Goal: Information Seeking & Learning: Learn about a topic

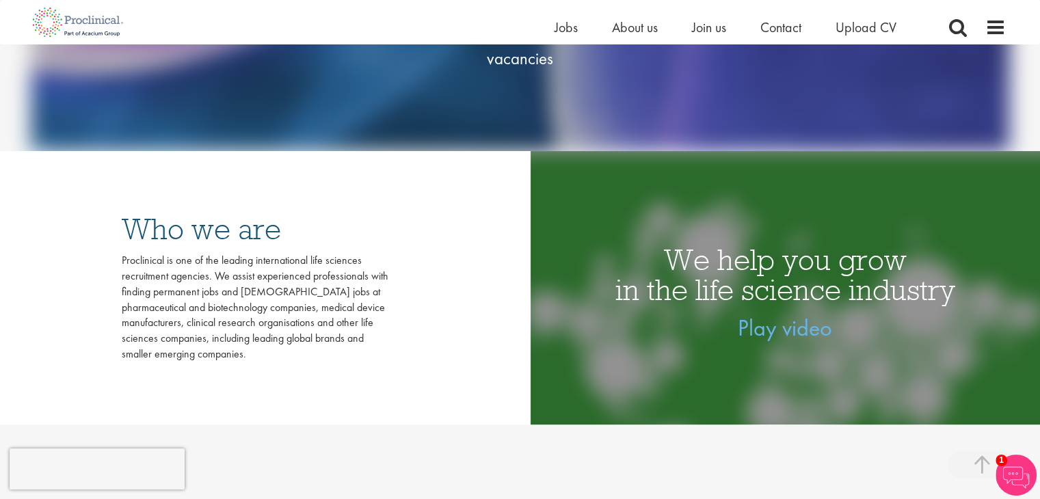
scroll to position [124, 0]
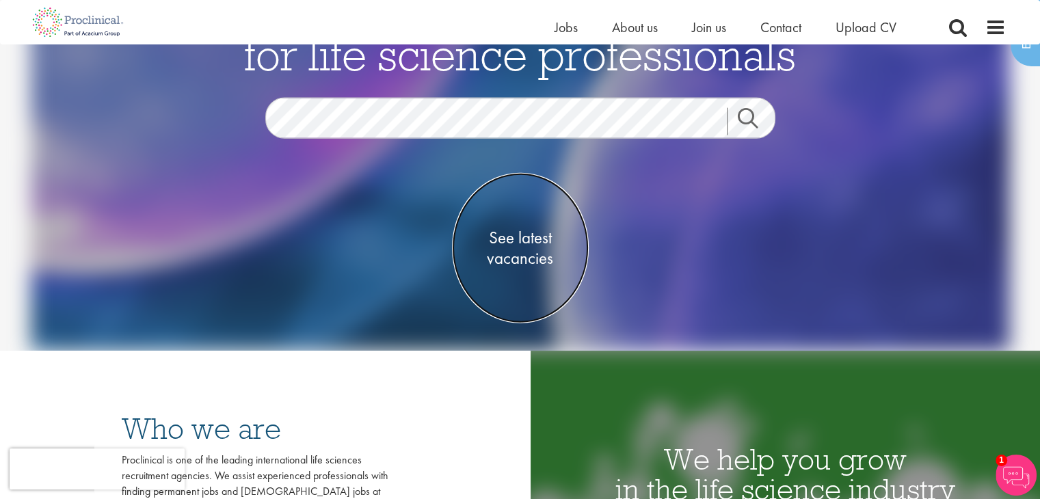
click at [524, 244] on span "See latest vacancies" at bounding box center [520, 247] width 137 height 41
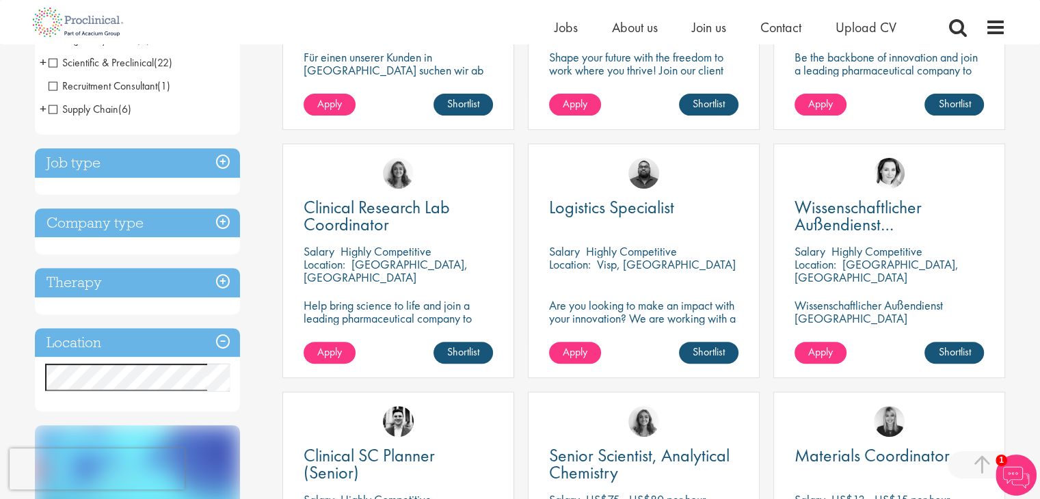
scroll to position [436, 0]
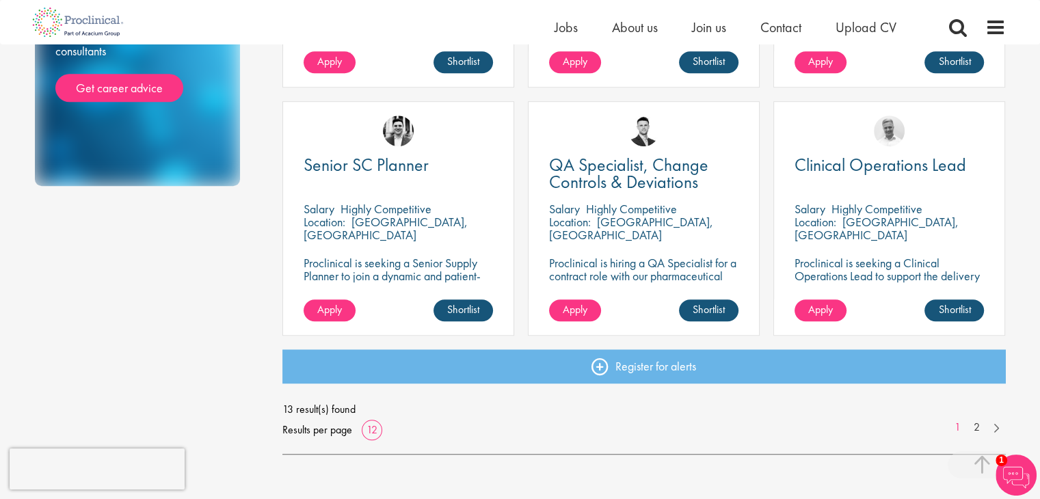
scroll to position [954, 0]
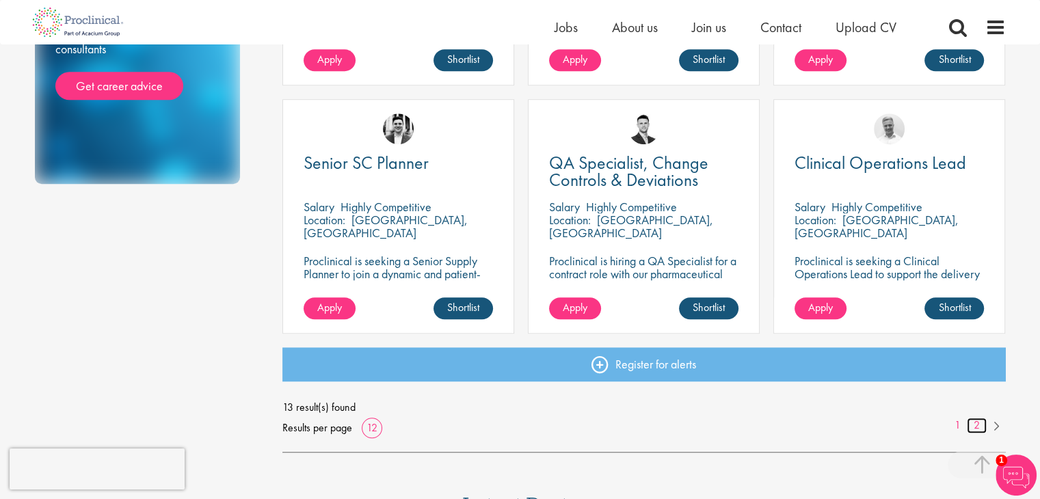
click at [980, 425] on link "2" at bounding box center [977, 426] width 20 height 16
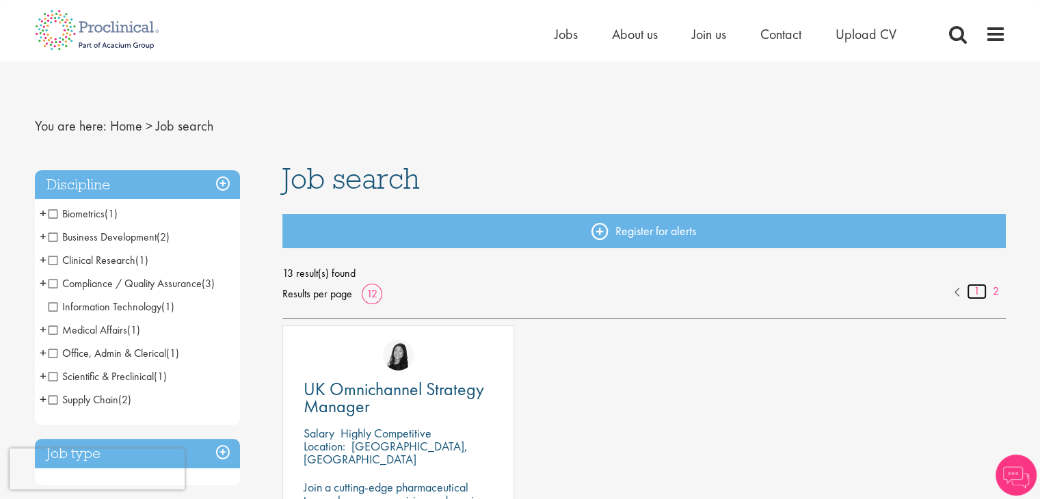
click at [975, 294] on link "1" at bounding box center [977, 292] width 20 height 16
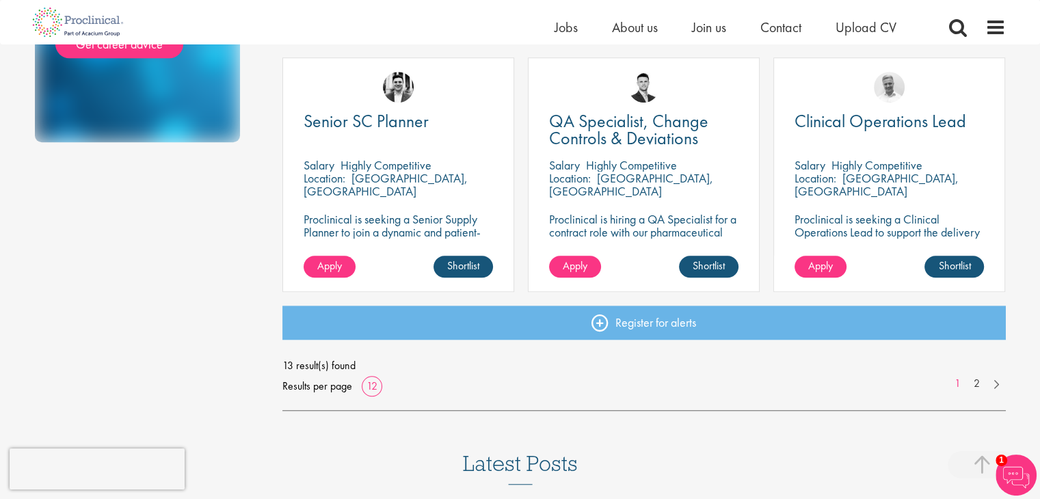
scroll to position [1029, 0]
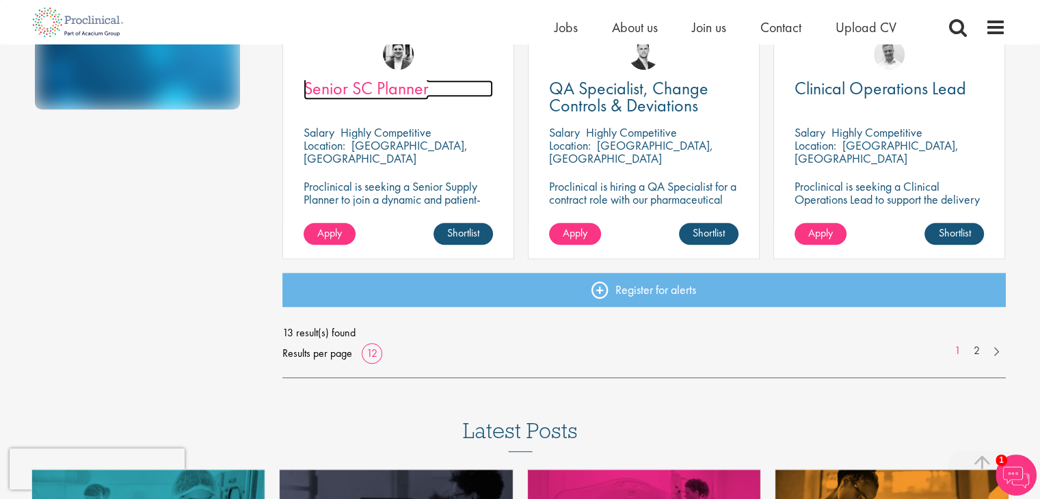
click at [350, 92] on span "Senior SC Planner" at bounding box center [366, 88] width 125 height 23
